Goal: Task Accomplishment & Management: Complete application form

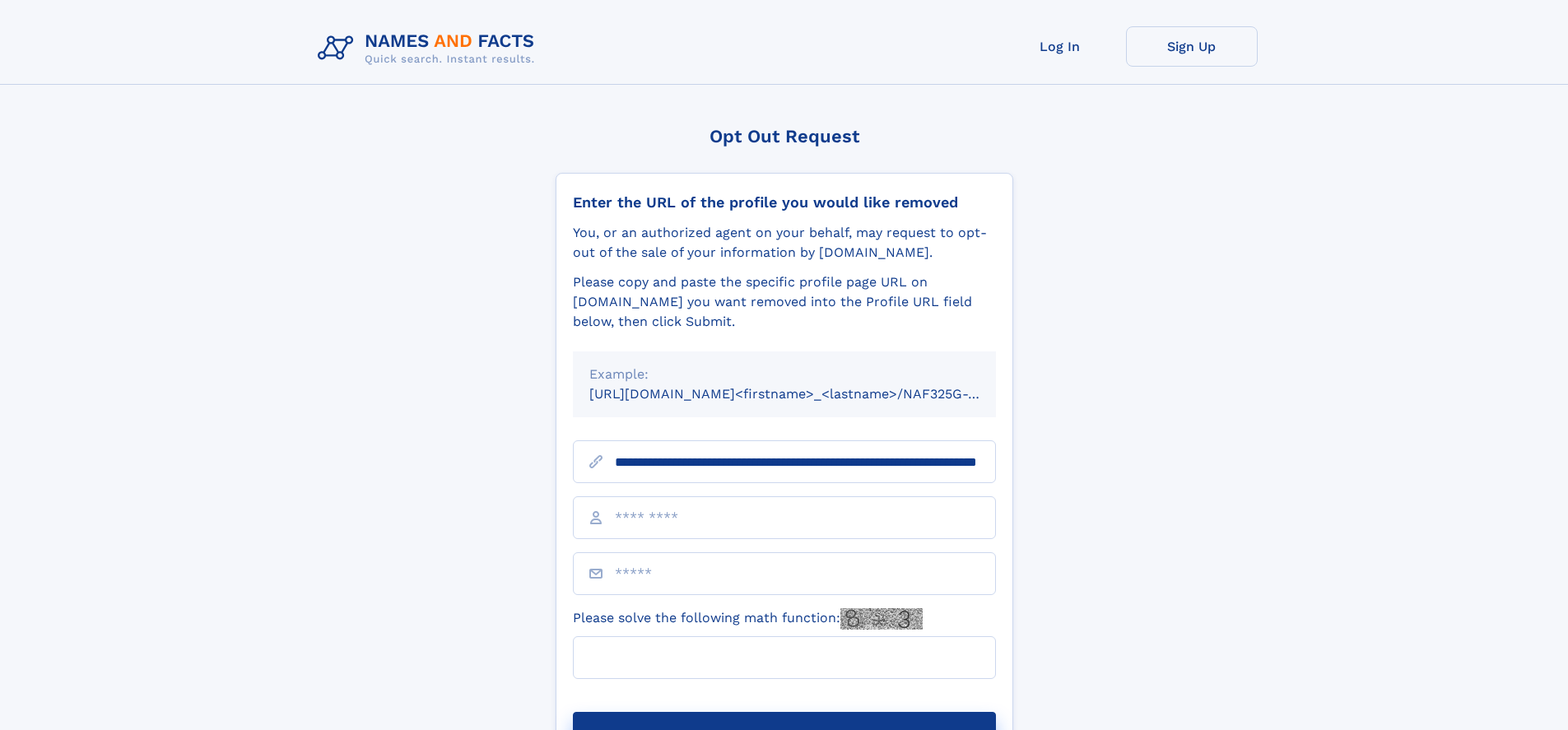
scroll to position [0, 159]
type input "**********"
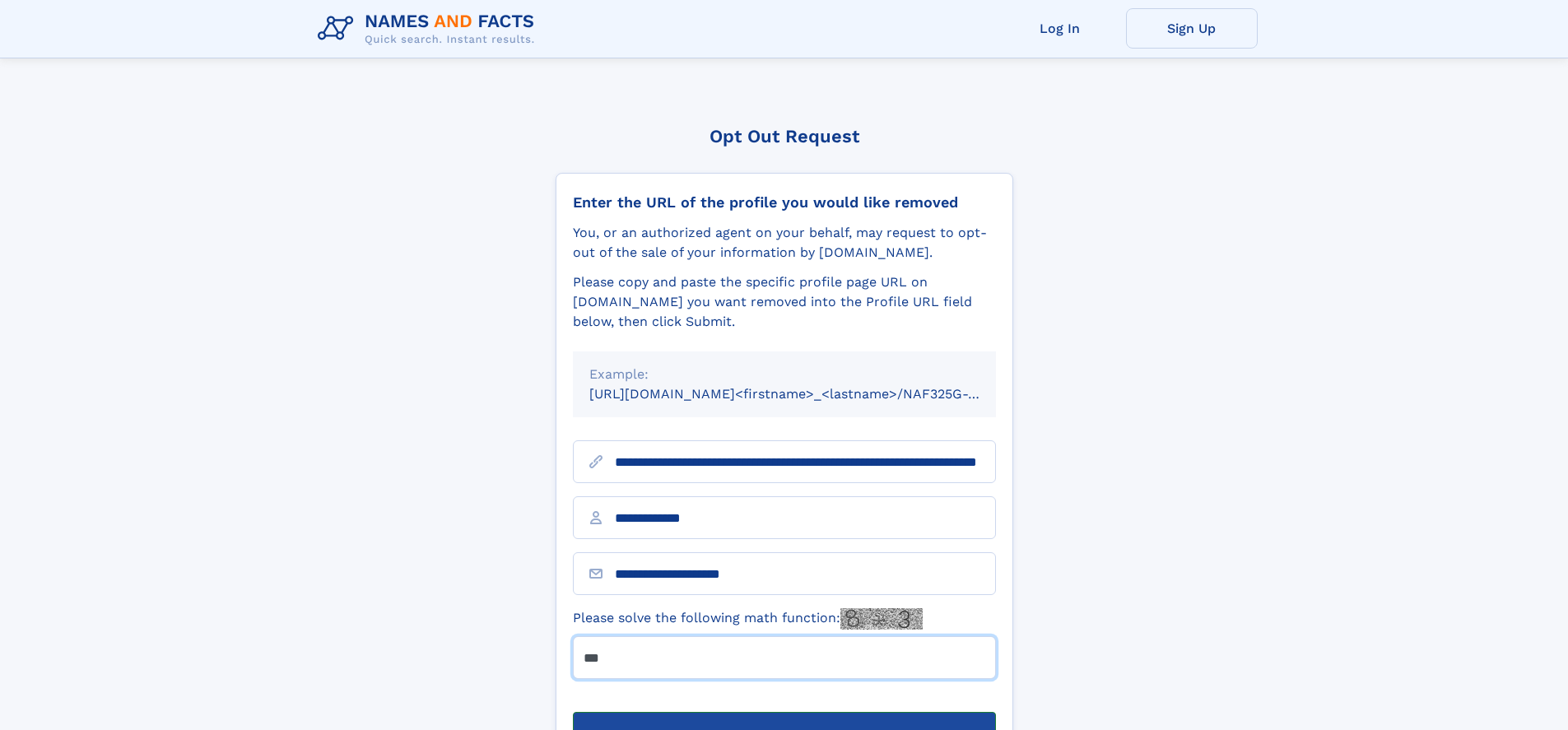
type input "***"
click at [784, 712] on button "Submit Opt Out Request" at bounding box center [784, 738] width 423 height 53
